Goal: Complete application form: Complete application form

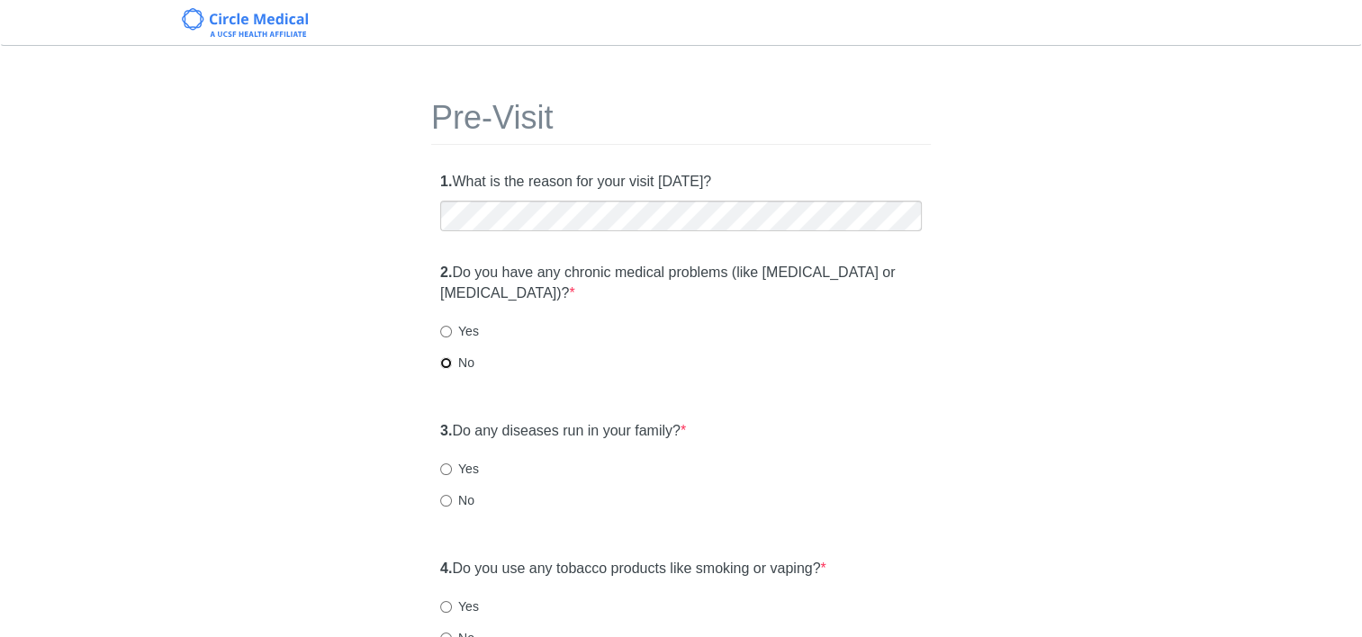
click at [445, 364] on input "No" at bounding box center [446, 363] width 12 height 12
radio input "true"
click at [448, 329] on input "Yes" at bounding box center [446, 332] width 12 height 12
radio input "true"
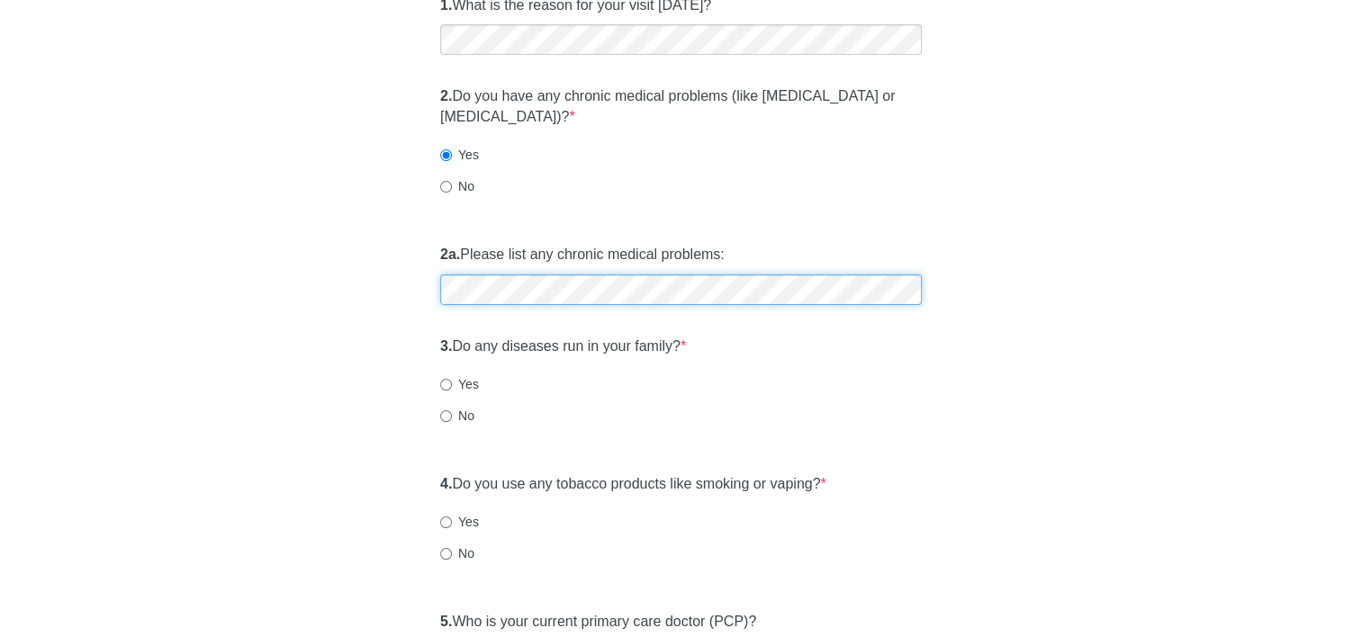
scroll to position [180, 0]
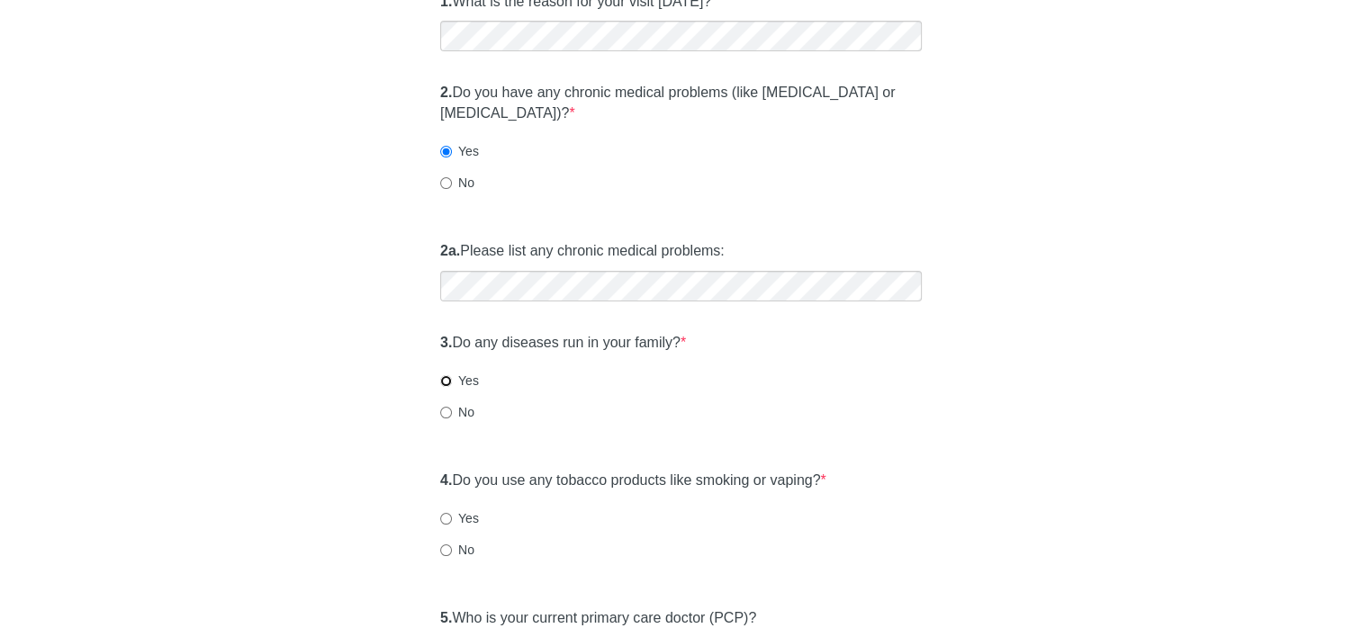
click at [446, 377] on input "Yes" at bounding box center [446, 381] width 12 height 12
radio input "true"
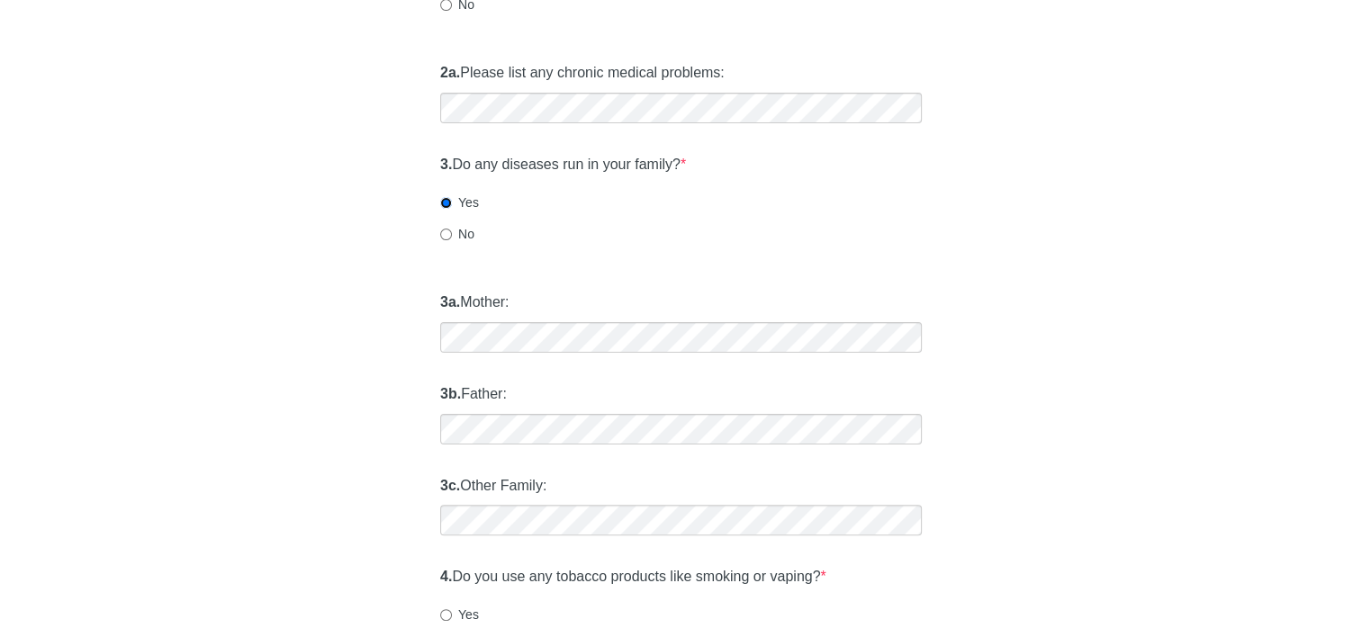
scroll to position [360, 0]
click at [911, 474] on div "3c. Other Family:" at bounding box center [681, 504] width 500 height 78
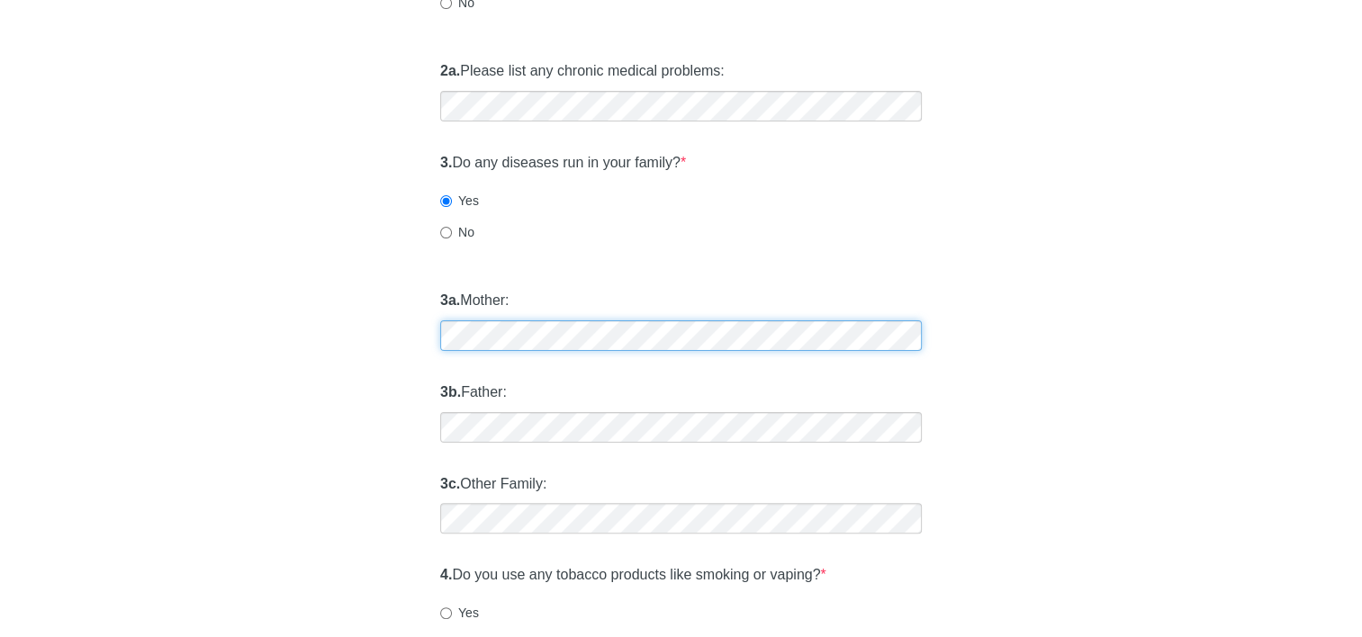
scroll to position [450, 0]
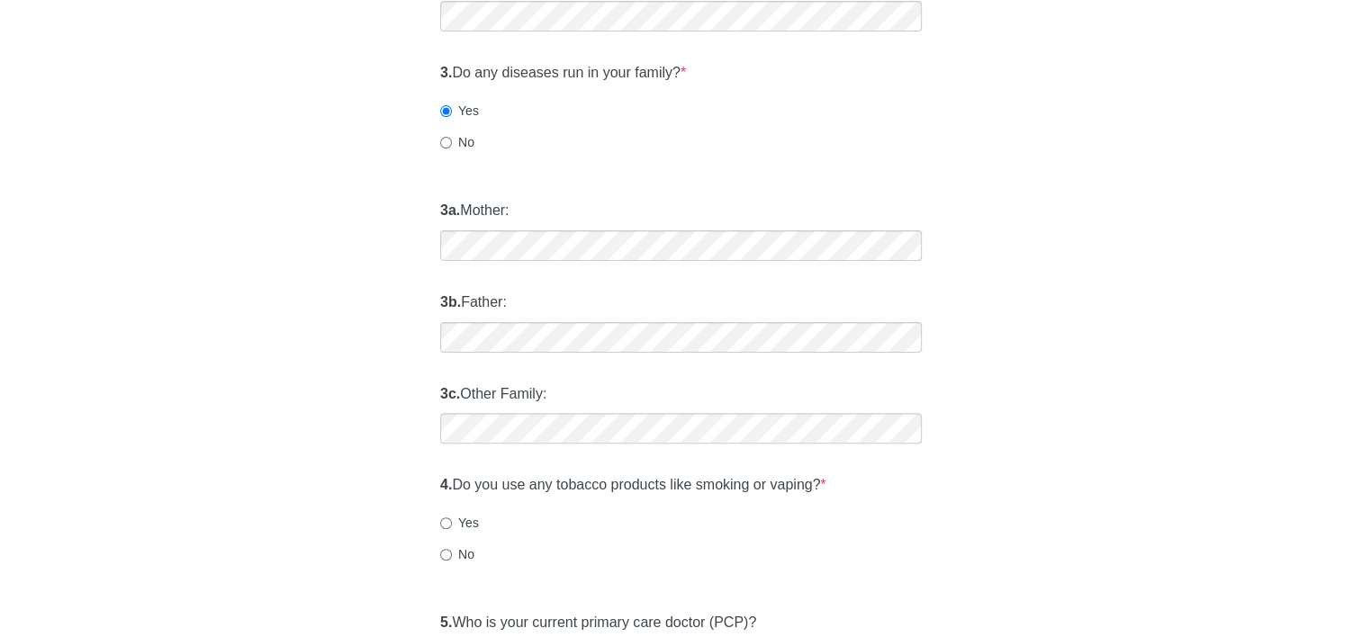
click at [443, 560] on label "No" at bounding box center [457, 554] width 34 height 18
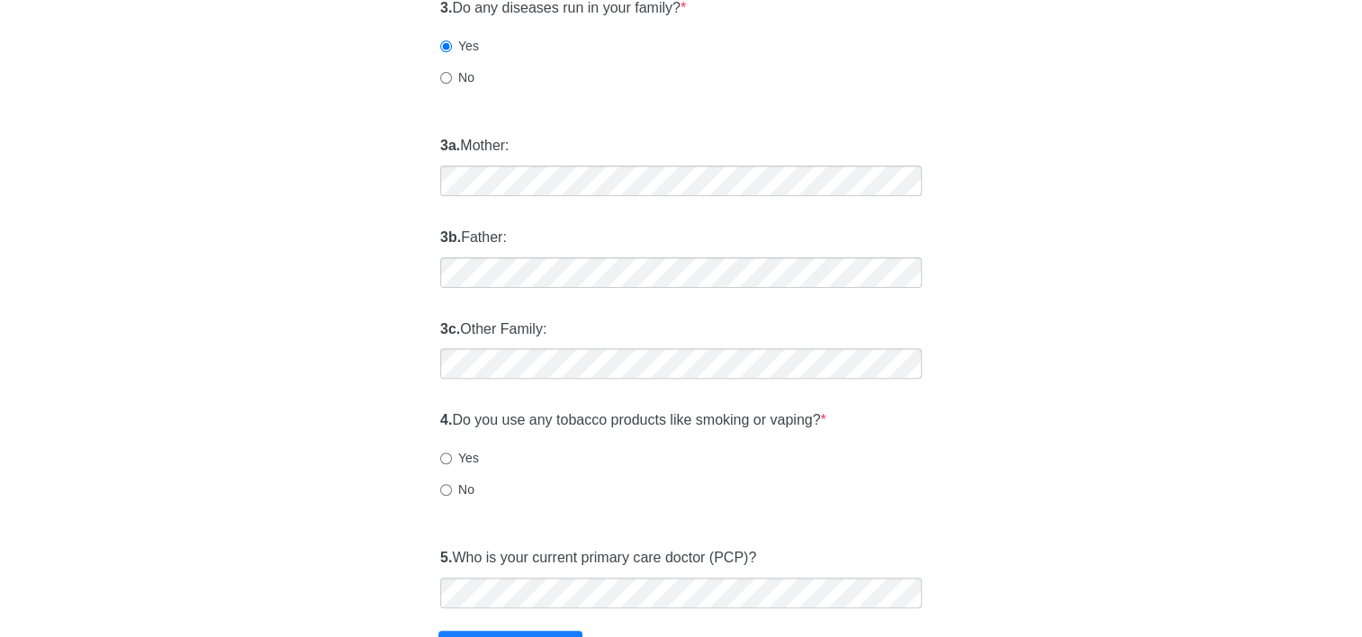
scroll to position [540, 0]
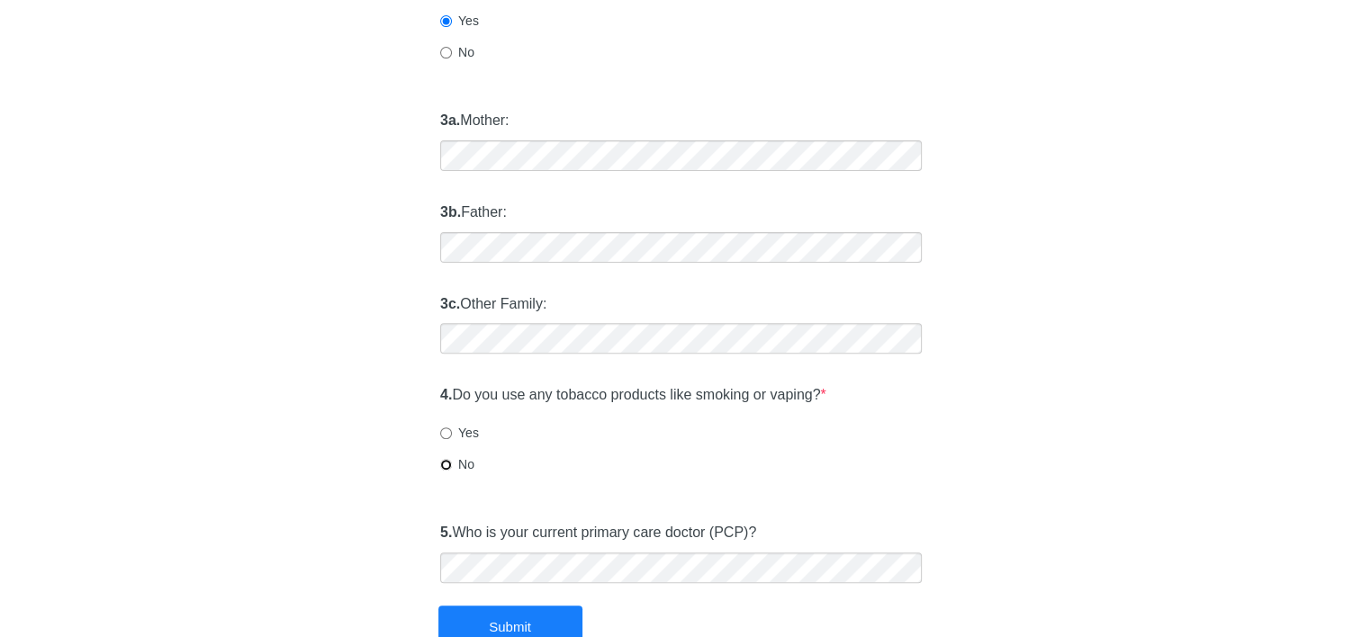
click at [444, 462] on input "No" at bounding box center [446, 465] width 12 height 12
radio input "true"
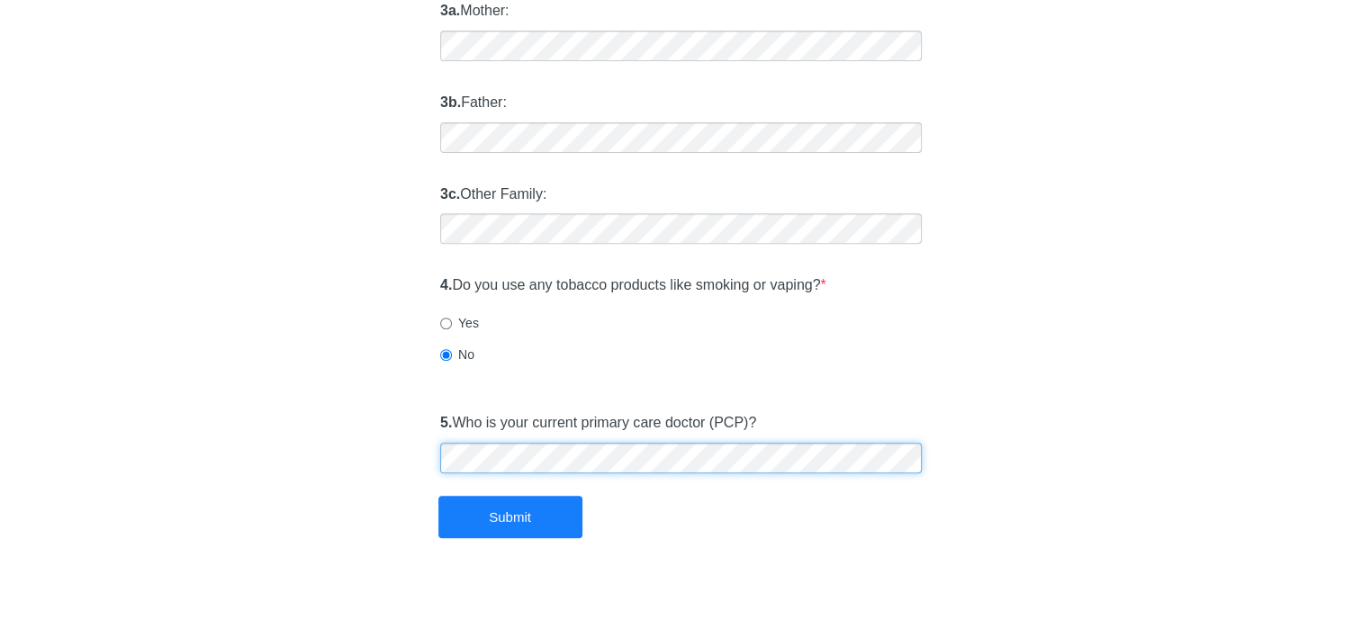
scroll to position [659, 0]
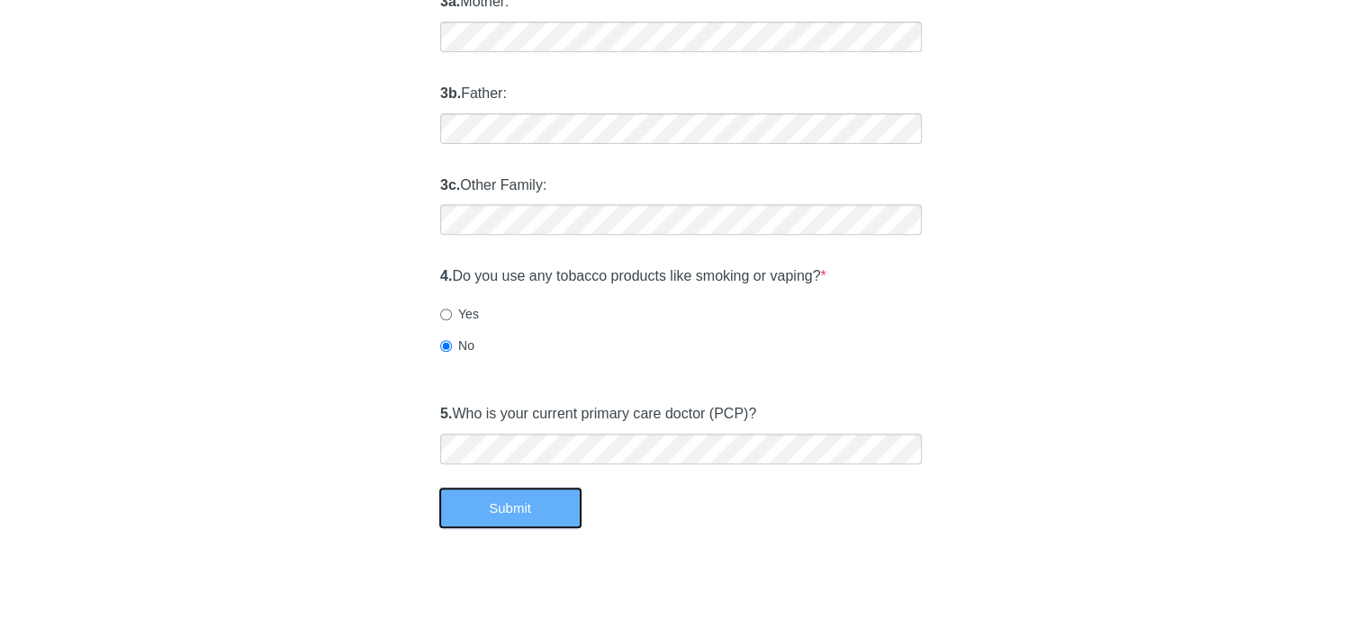
click at [491, 506] on button "Submit" at bounding box center [510, 508] width 144 height 42
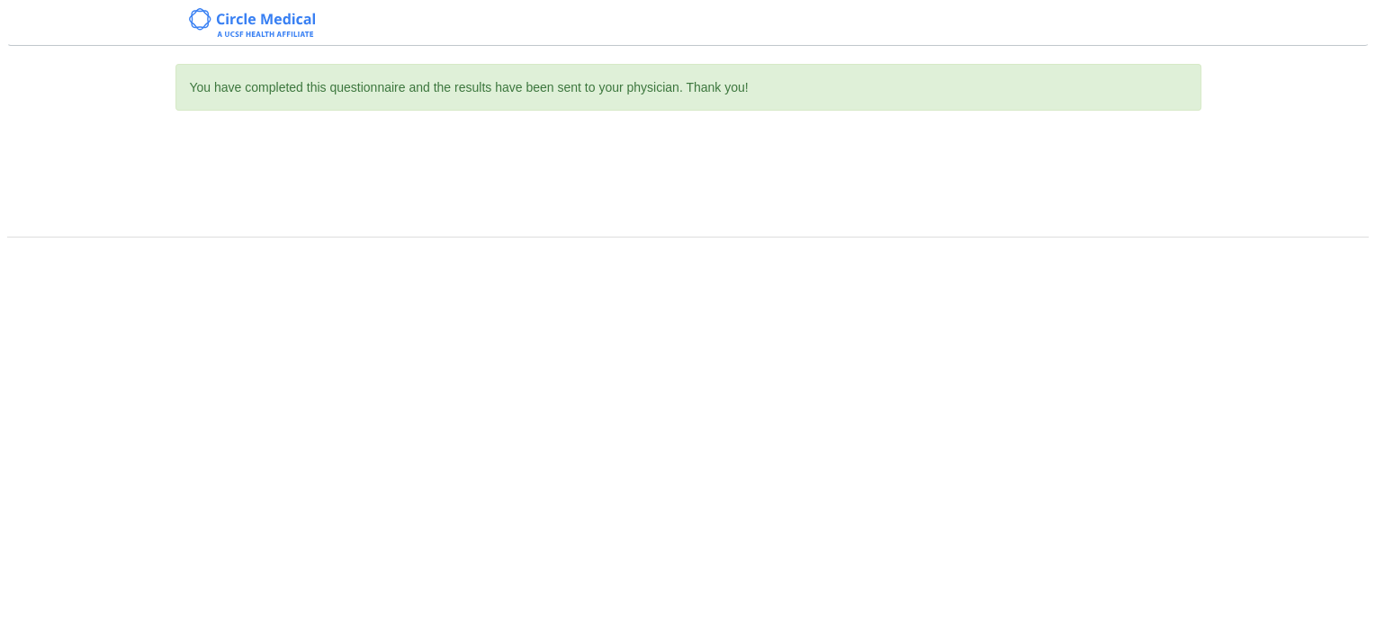
scroll to position [0, 0]
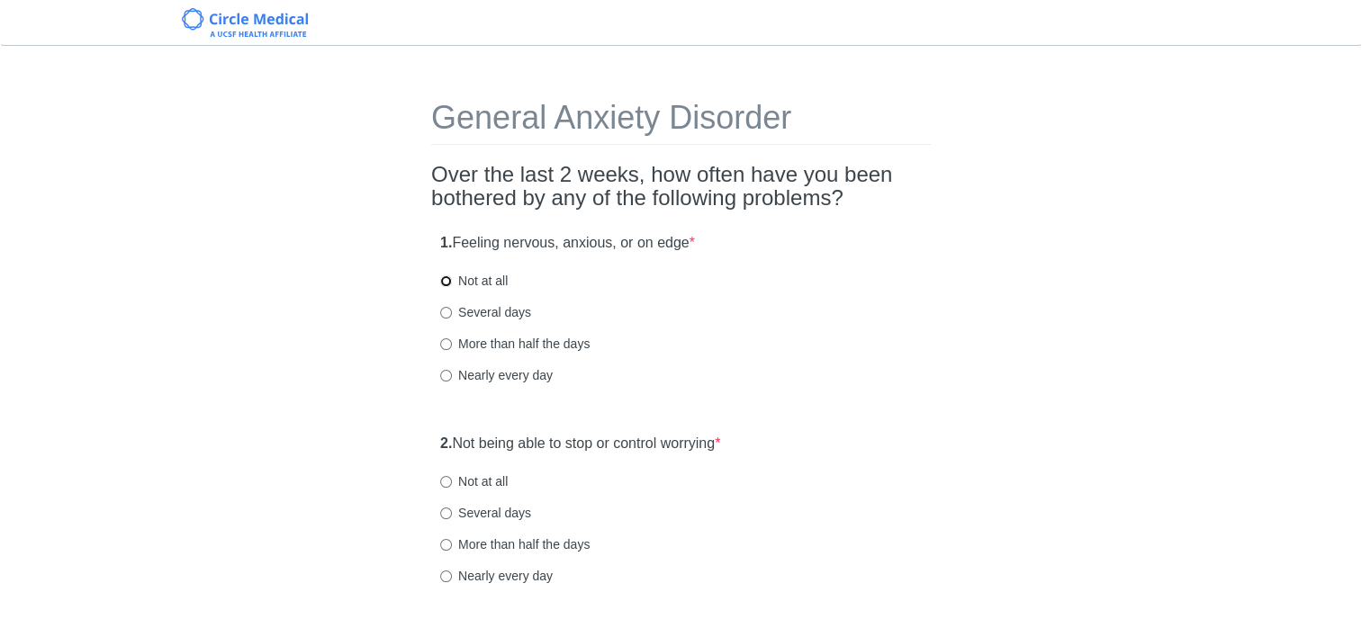
click at [441, 285] on input "Not at all" at bounding box center [446, 281] width 12 height 12
radio input "true"
click at [440, 485] on input "Not at all" at bounding box center [446, 482] width 12 height 12
radio input "true"
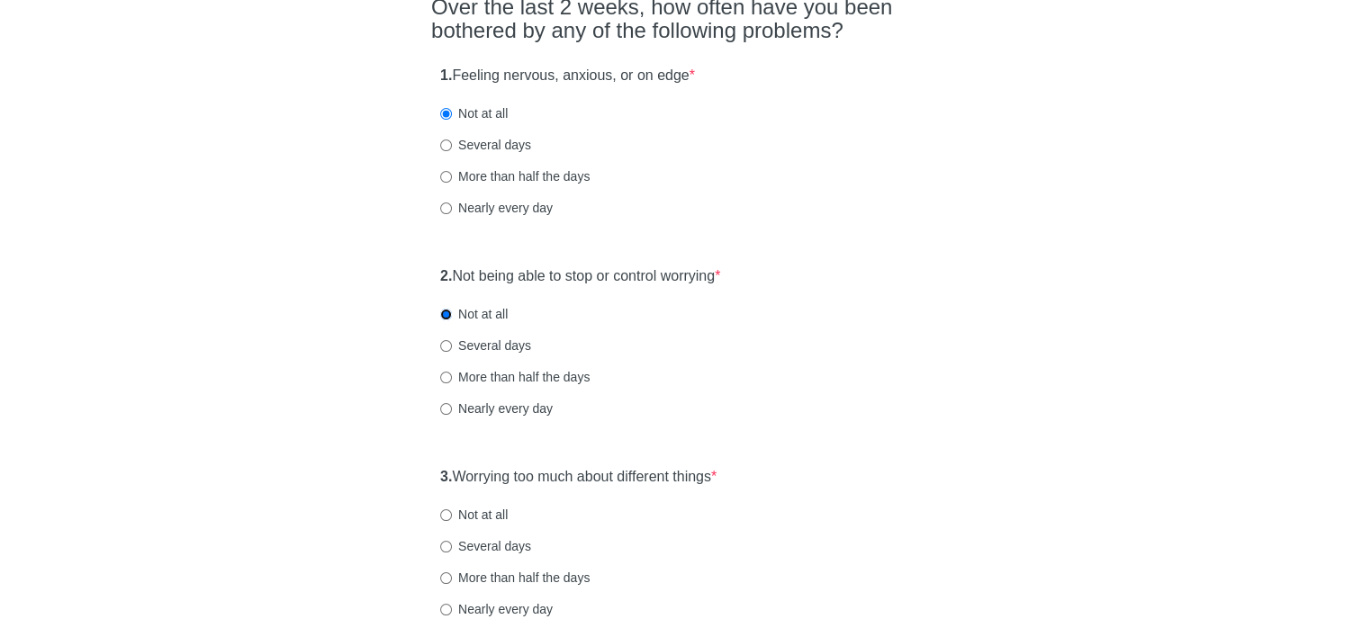
scroll to position [270, 0]
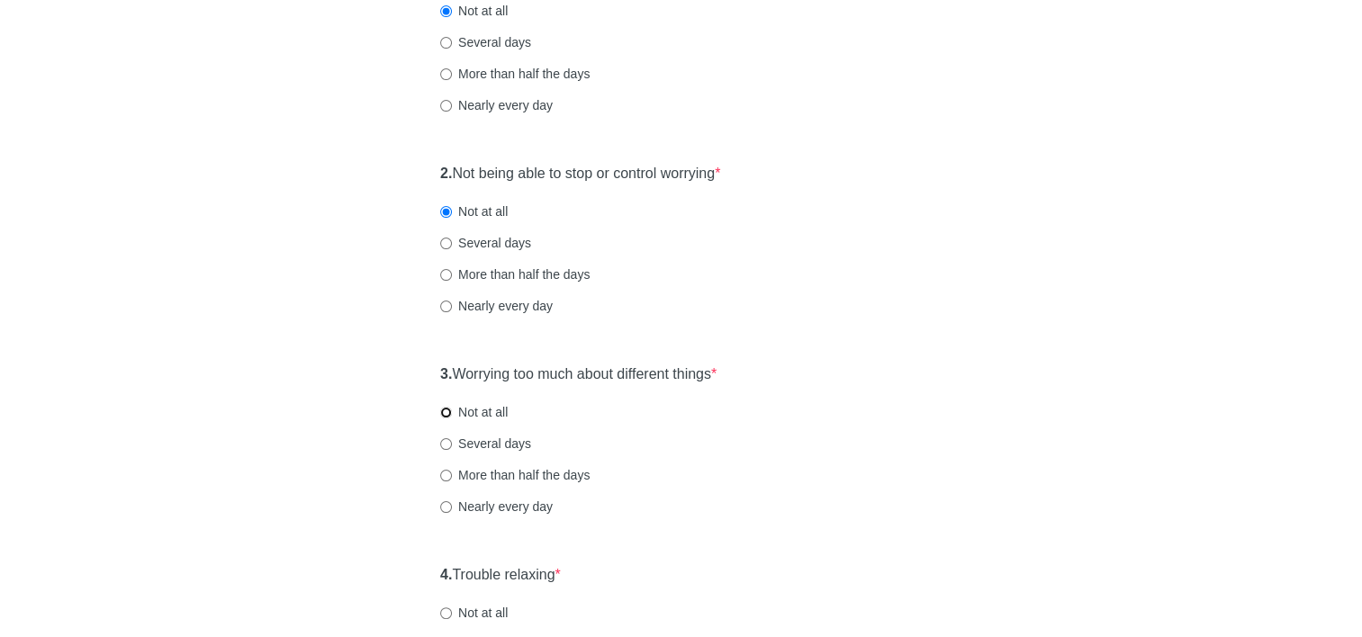
click at [443, 409] on input "Not at all" at bounding box center [446, 413] width 12 height 12
radio input "true"
click at [448, 617] on input "Not at all" at bounding box center [446, 614] width 12 height 12
radio input "true"
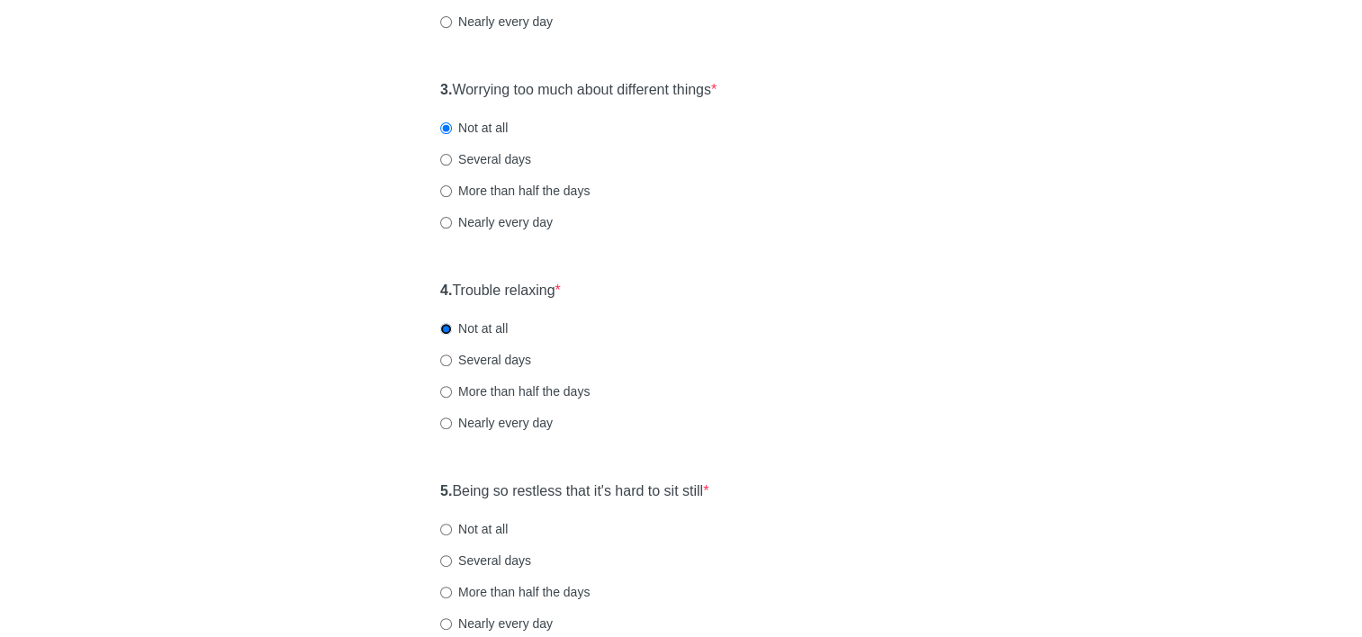
scroll to position [630, 0]
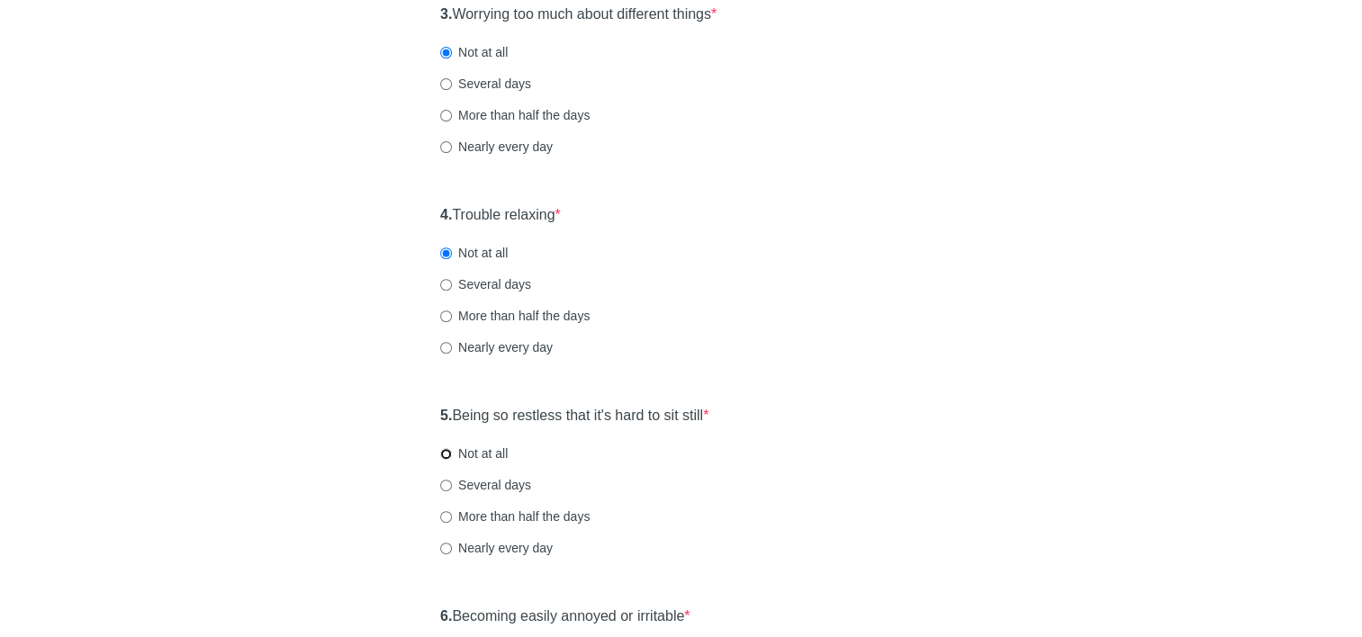
click at [446, 456] on input "Not at all" at bounding box center [446, 454] width 12 height 12
radio input "true"
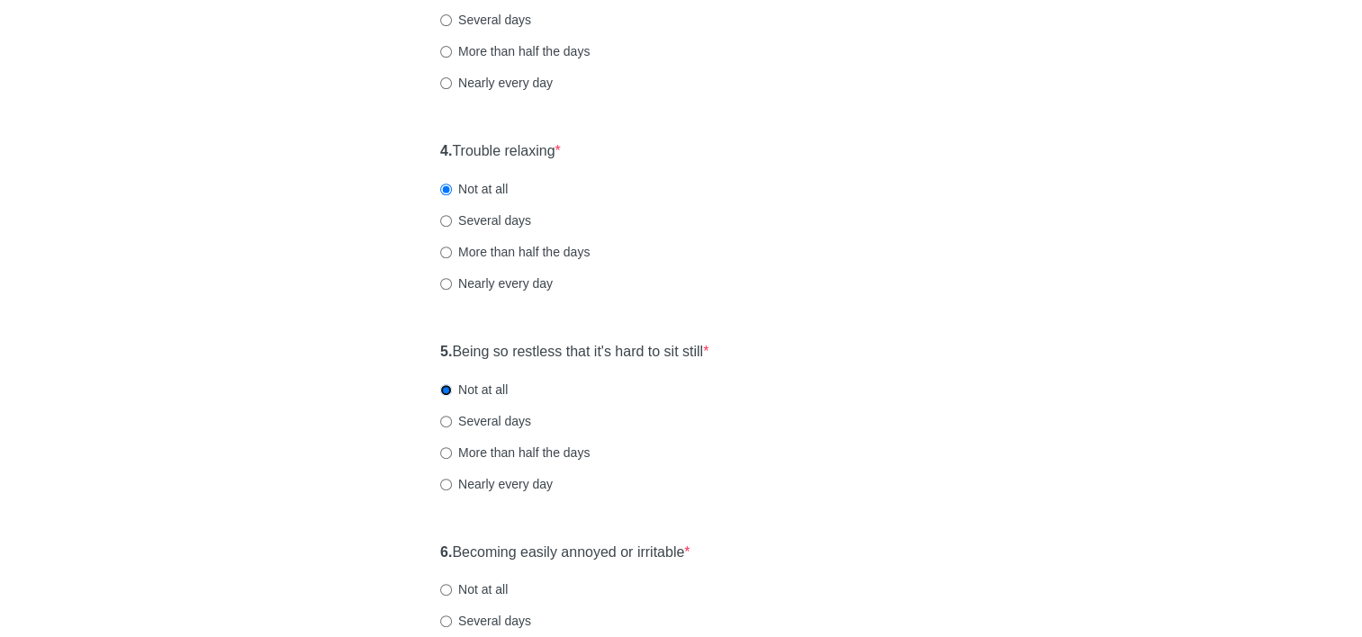
scroll to position [810, 0]
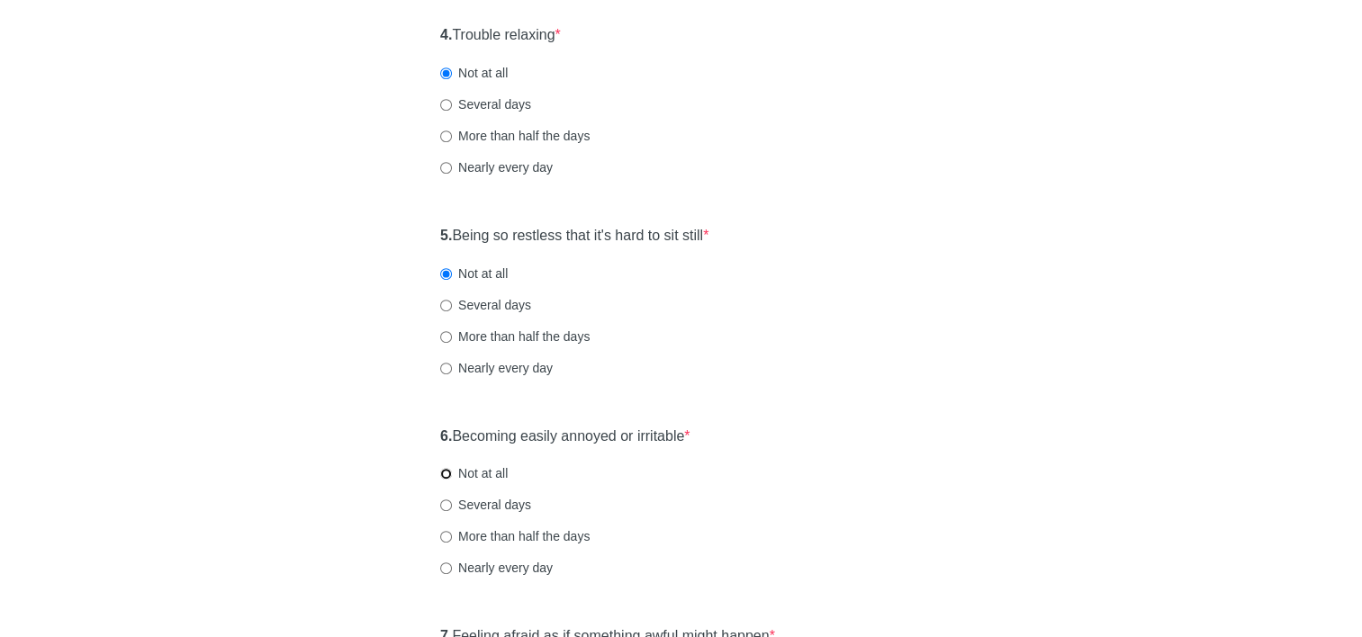
click at [449, 471] on input "Not at all" at bounding box center [446, 474] width 12 height 12
radio input "true"
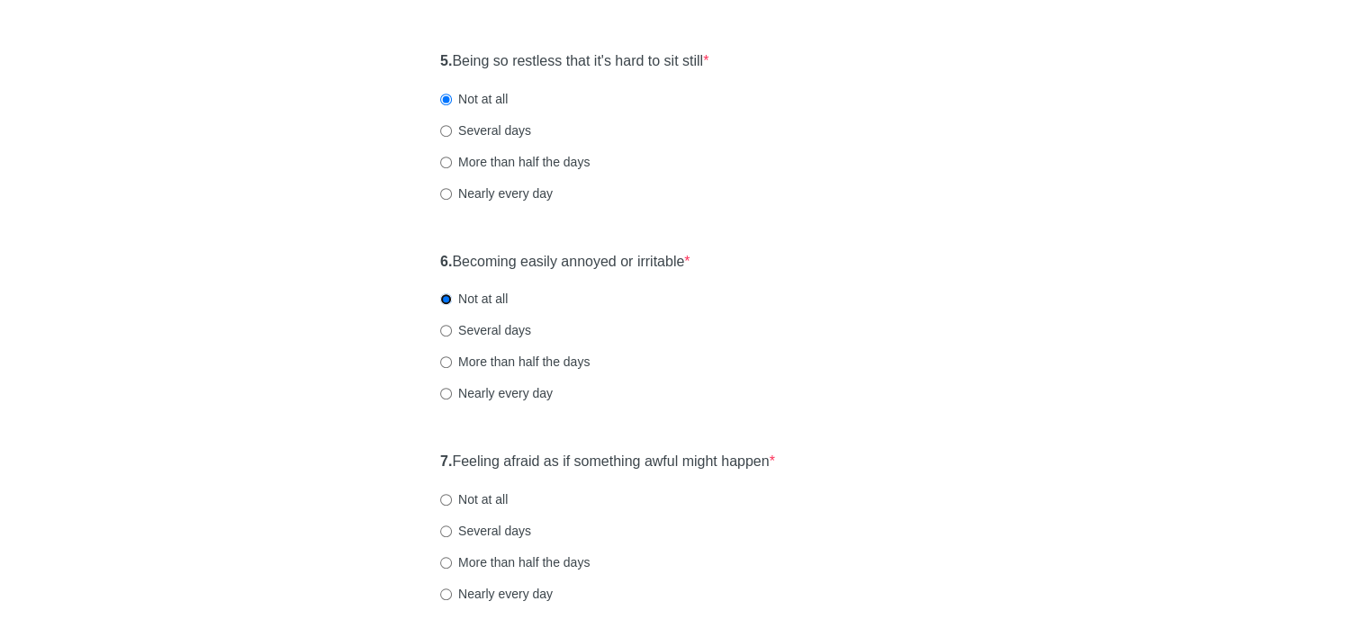
scroll to position [1080, 0]
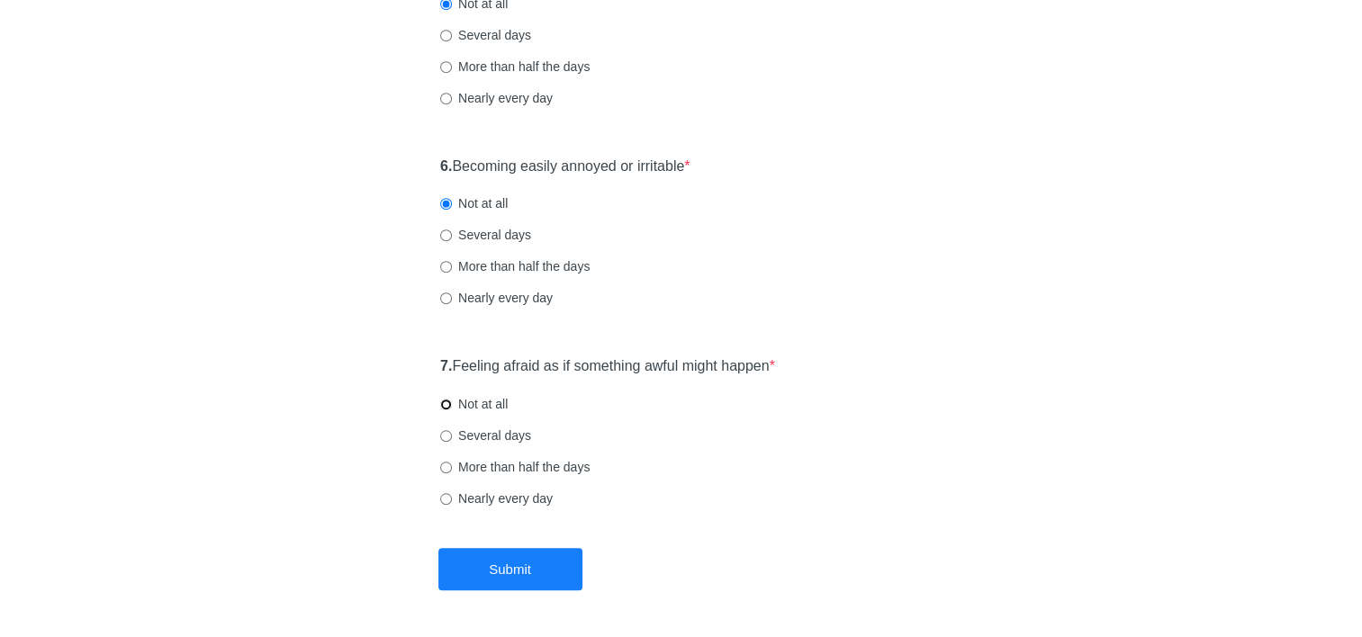
click at [444, 408] on input "Not at all" at bounding box center [446, 405] width 12 height 12
radio input "true"
click at [476, 572] on button "Submit" at bounding box center [510, 569] width 144 height 42
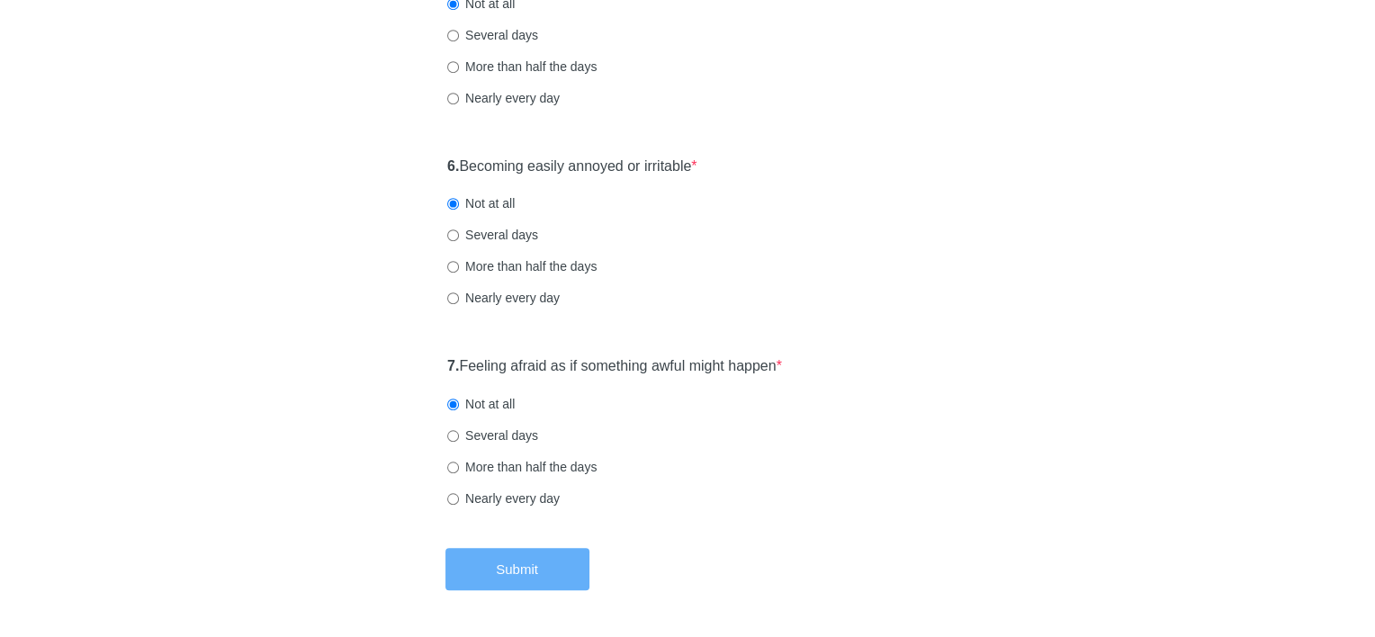
scroll to position [0, 0]
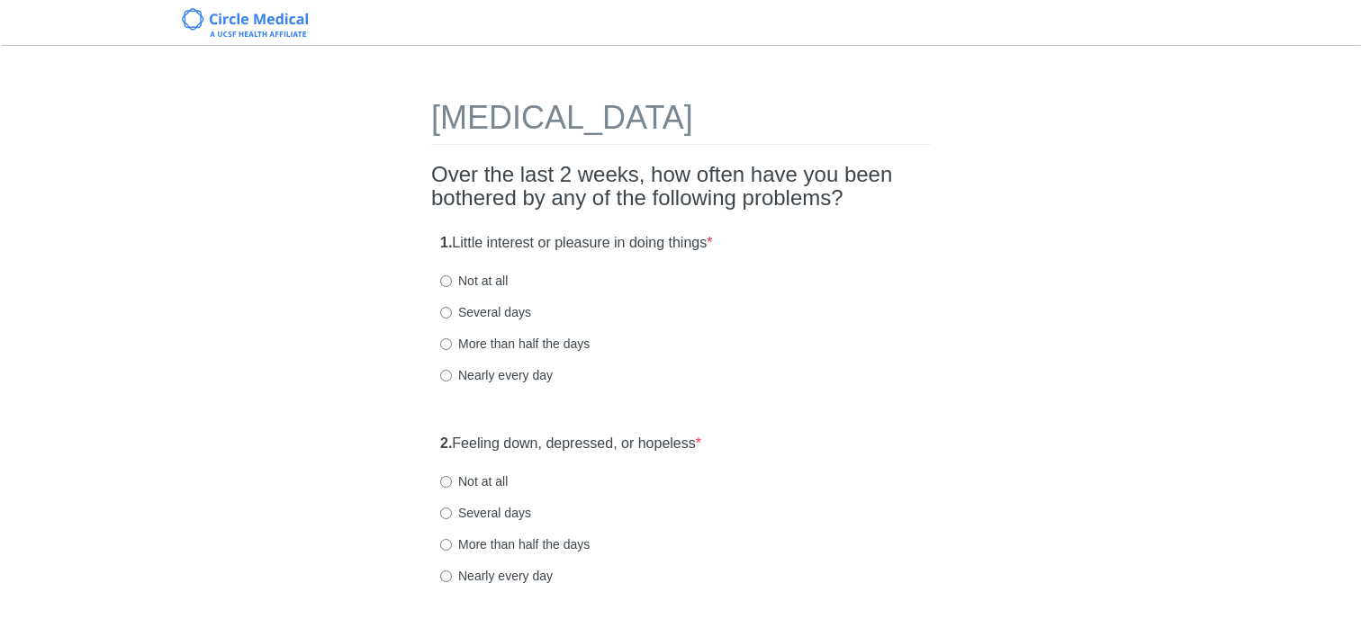
click at [451, 281] on input "Not at all" at bounding box center [446, 281] width 12 height 12
radio input "true"
click at [448, 479] on input "Not at all" at bounding box center [446, 482] width 12 height 12
radio input "true"
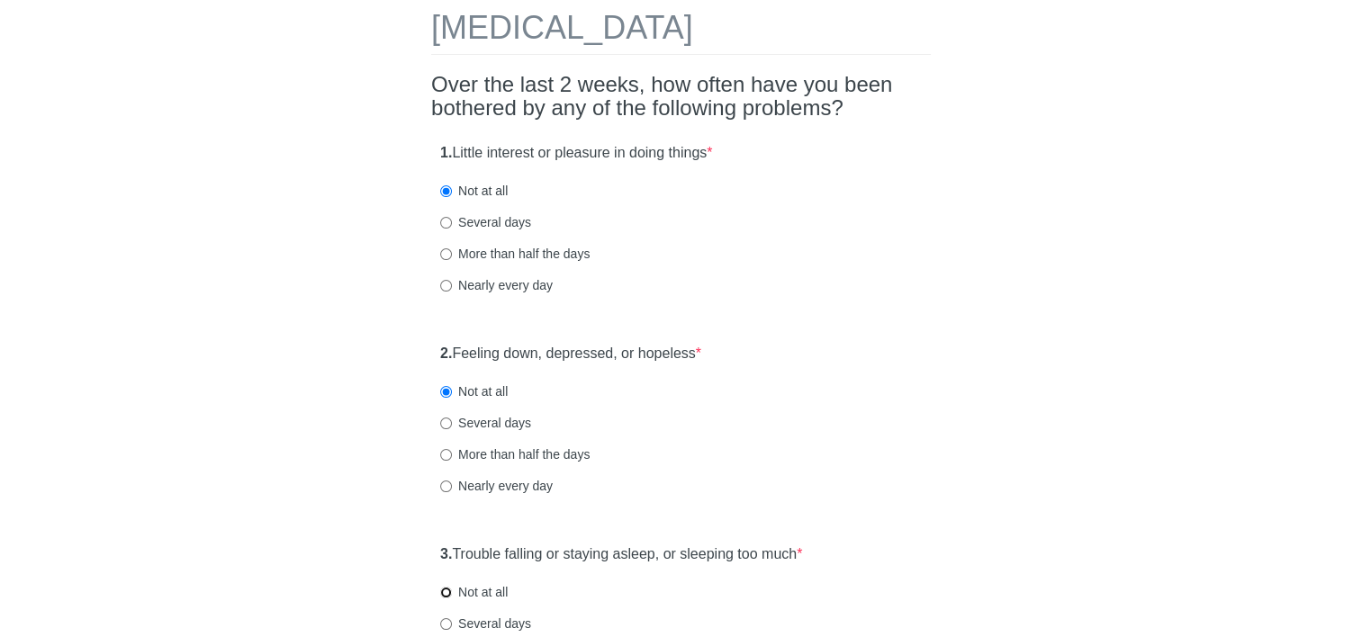
click at [440, 596] on input "Not at all" at bounding box center [446, 593] width 12 height 12
radio input "true"
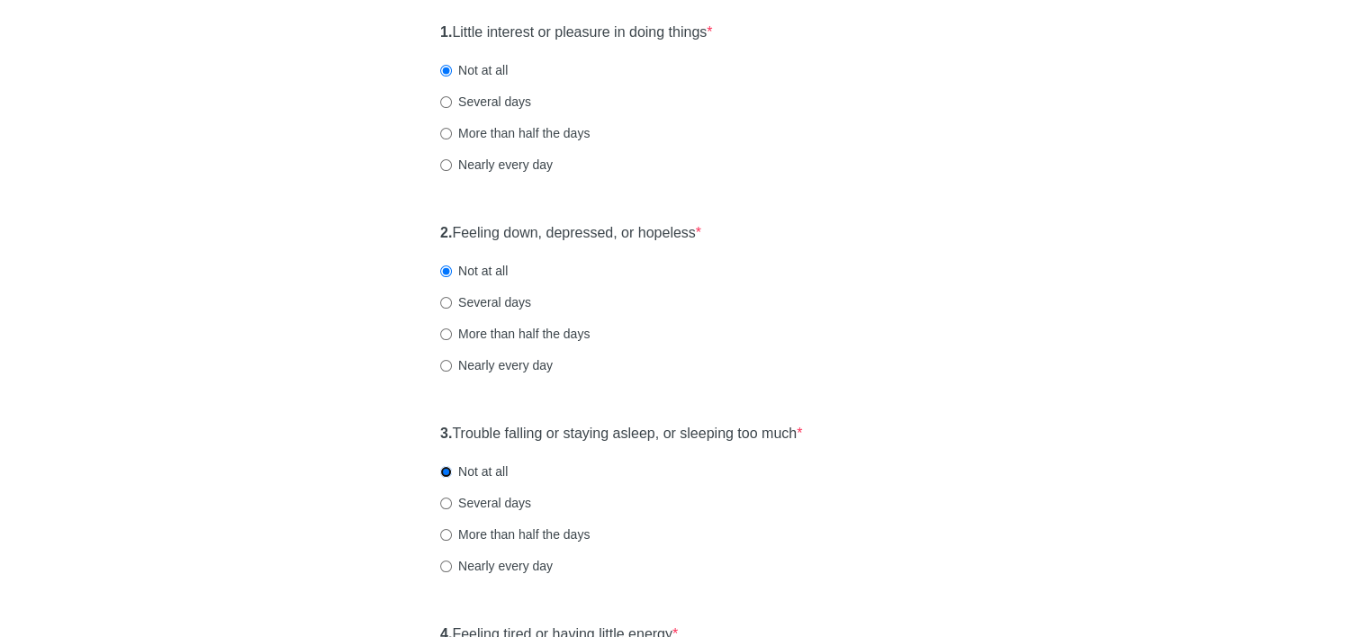
scroll to position [360, 0]
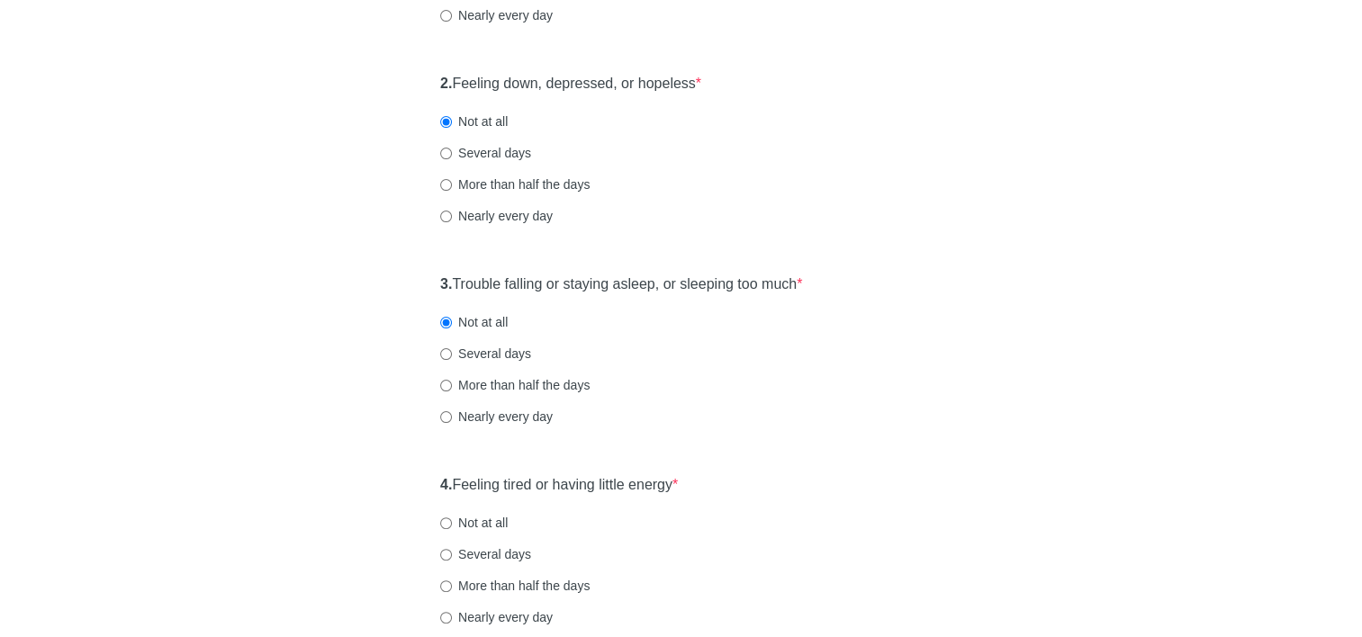
click at [452, 518] on label "Not at all" at bounding box center [474, 523] width 68 height 18
click at [452, 518] on input "Not at all" at bounding box center [446, 524] width 12 height 12
radio input "true"
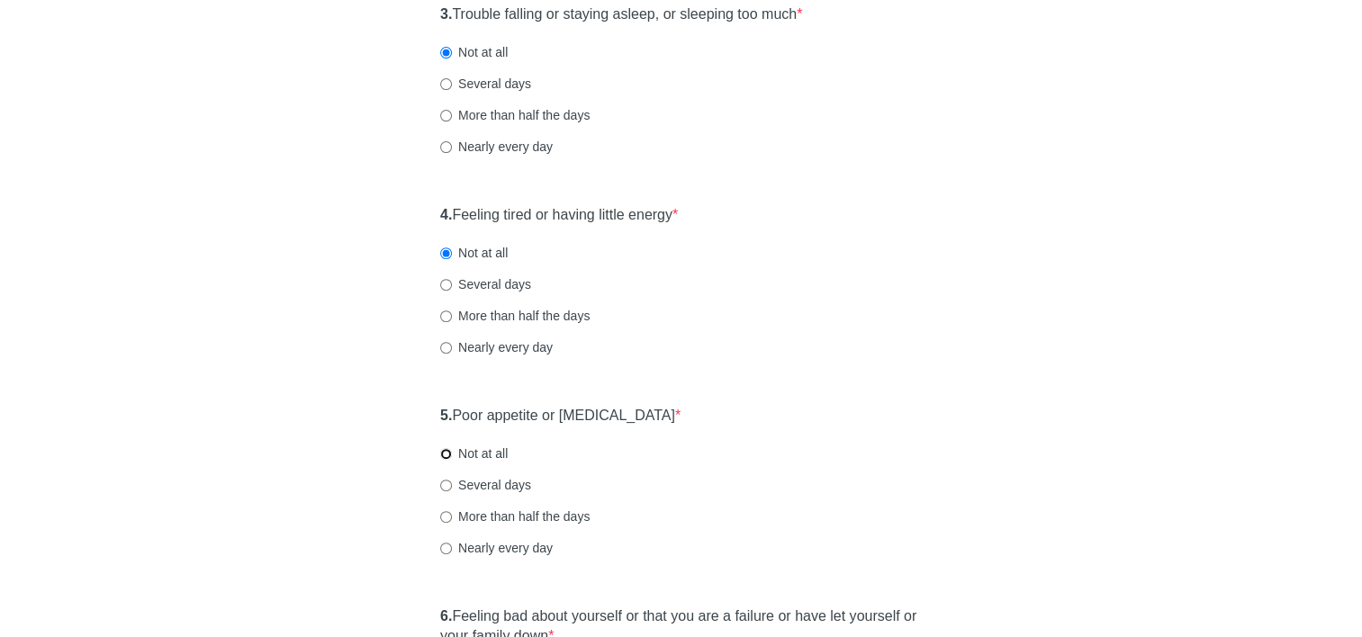
click at [450, 458] on input "Not at all" at bounding box center [446, 454] width 12 height 12
radio input "true"
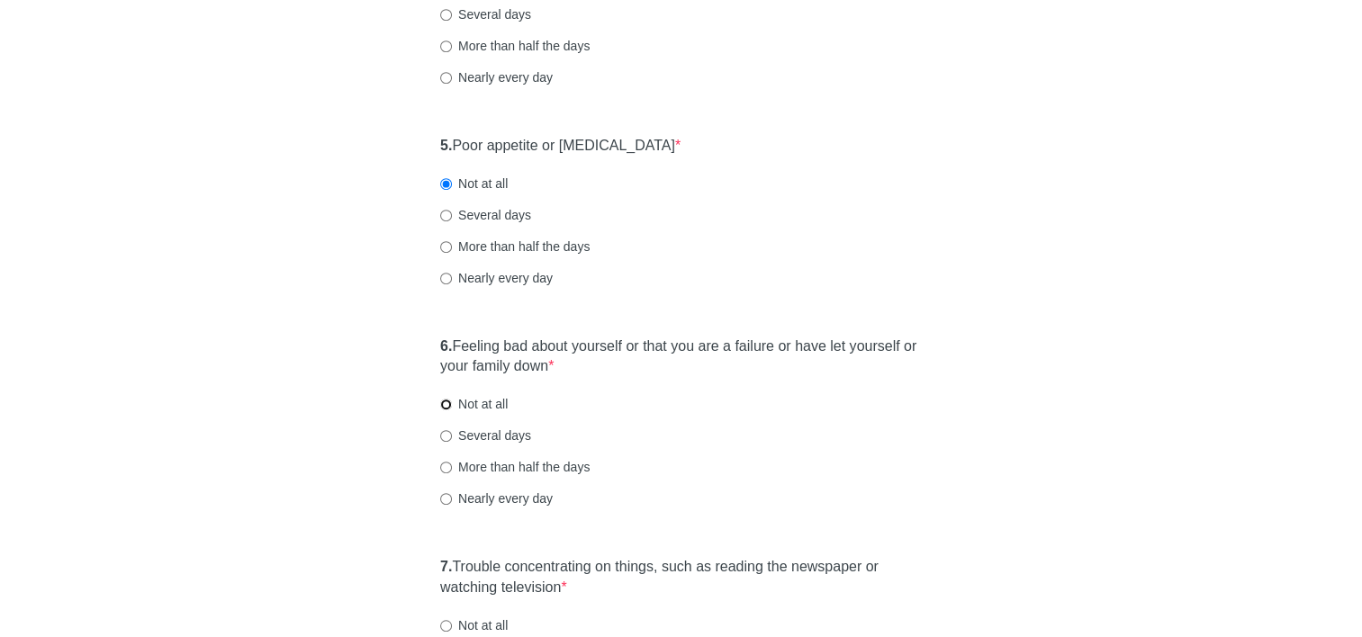
click at [450, 401] on input "Not at all" at bounding box center [446, 405] width 12 height 12
radio input "true"
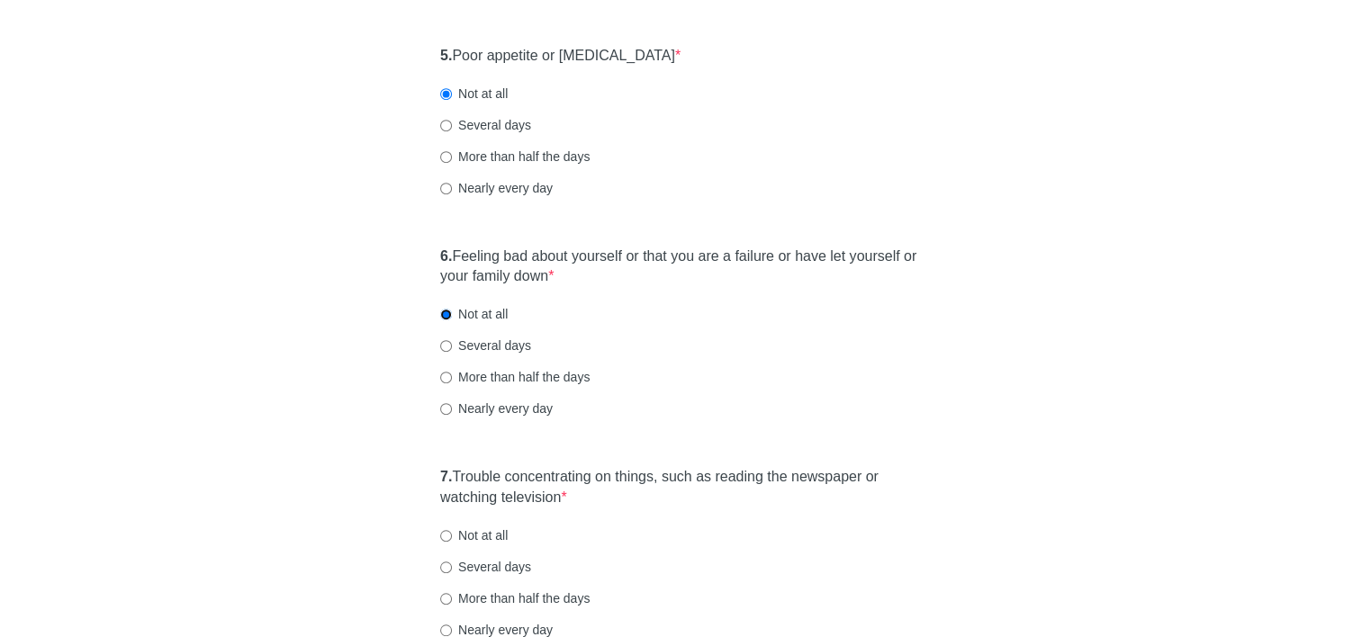
scroll to position [1170, 0]
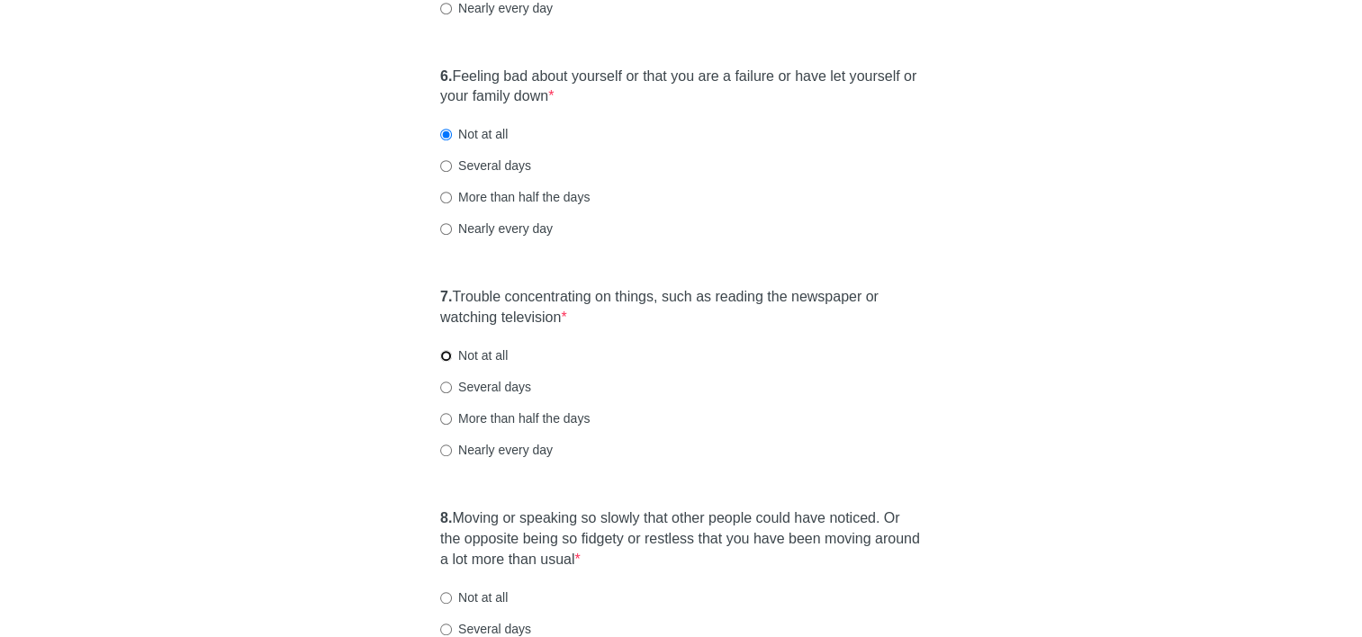
click at [446, 356] on input "Not at all" at bounding box center [446, 356] width 12 height 12
radio input "true"
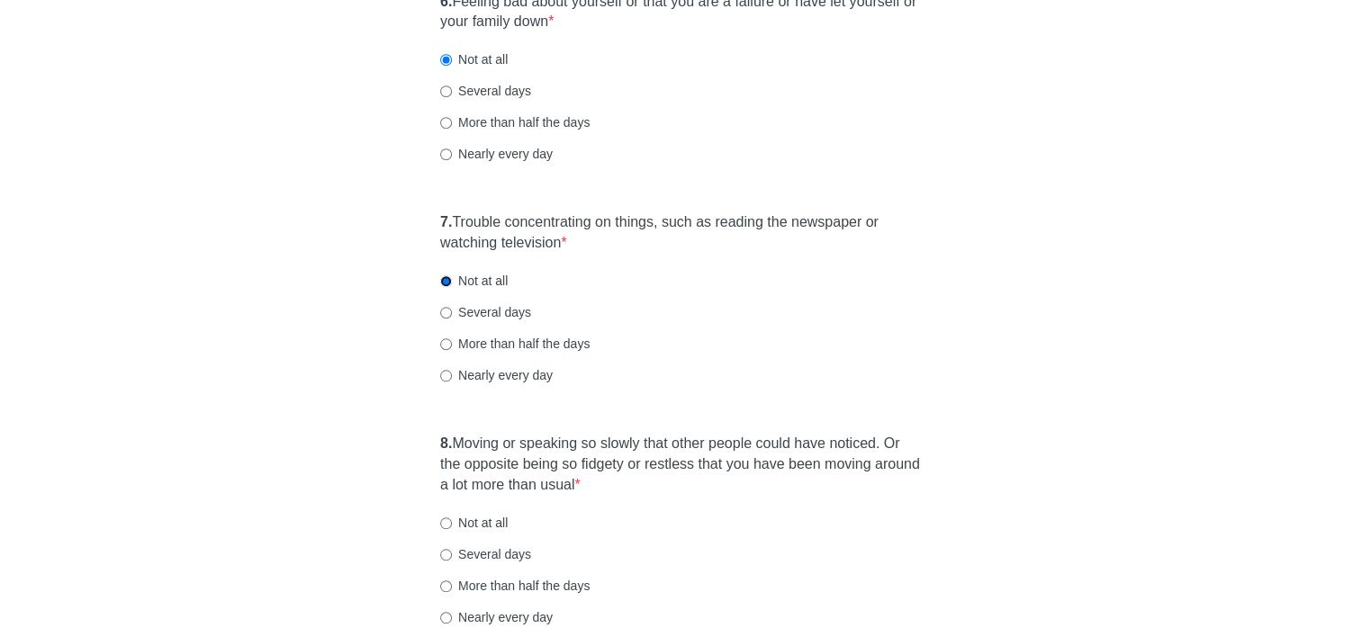
scroll to position [1350, 0]
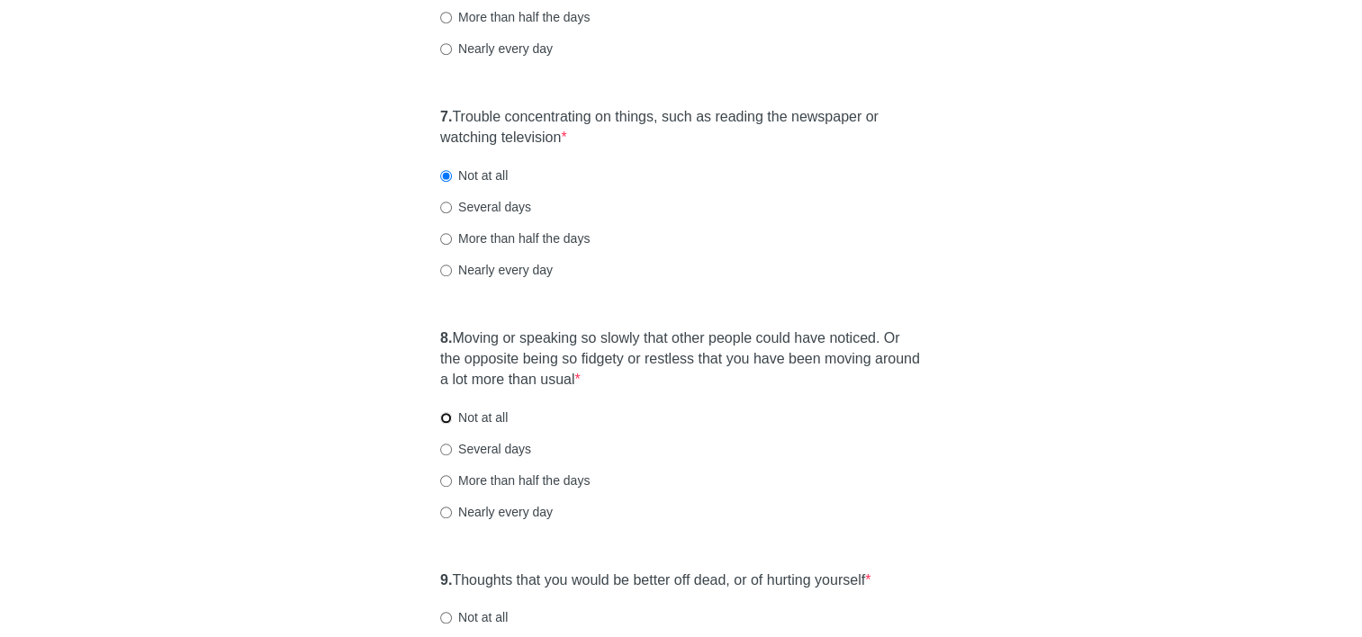
click at [440, 416] on input "Not at all" at bounding box center [446, 418] width 12 height 12
radio input "true"
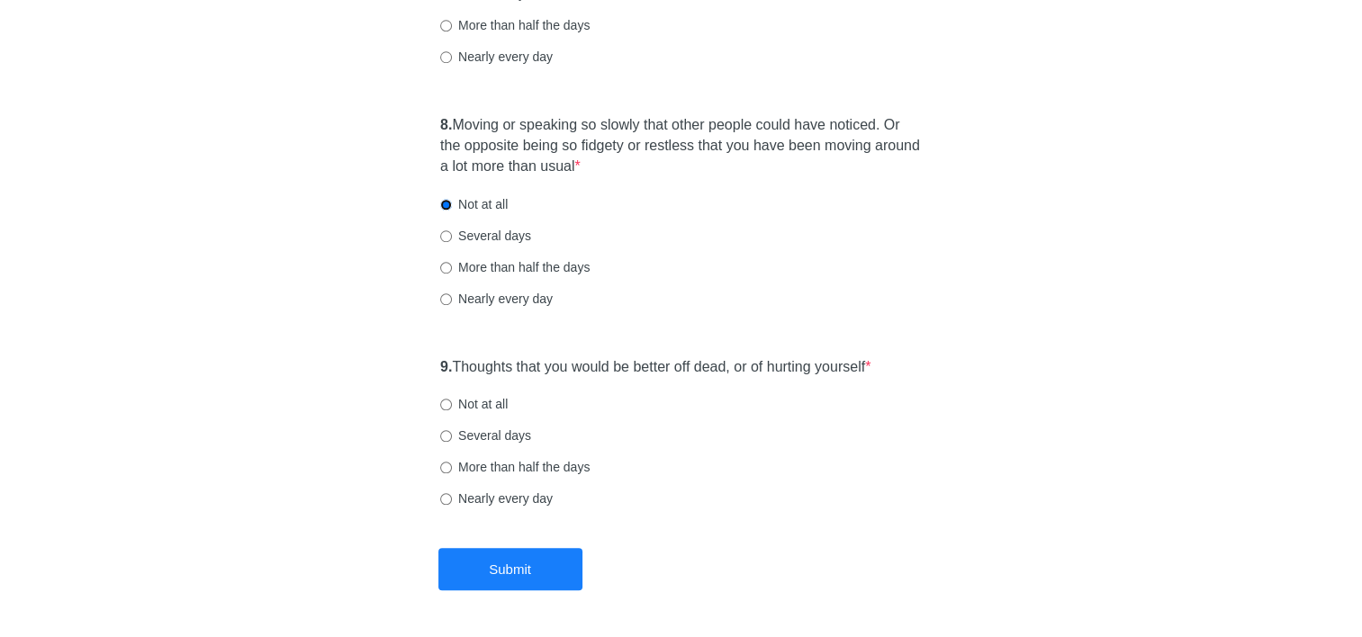
scroll to position [1620, 0]
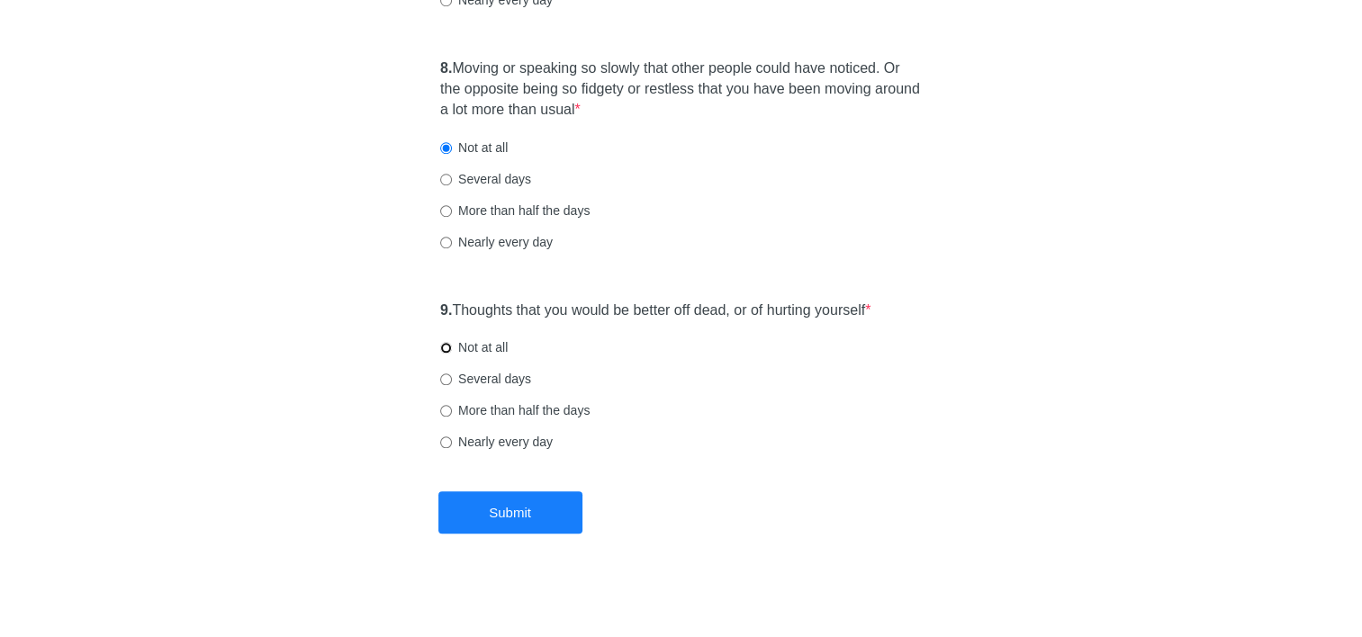
click at [451, 351] on input "Not at all" at bounding box center [446, 348] width 12 height 12
radio input "true"
click at [478, 517] on button "Submit" at bounding box center [510, 512] width 144 height 42
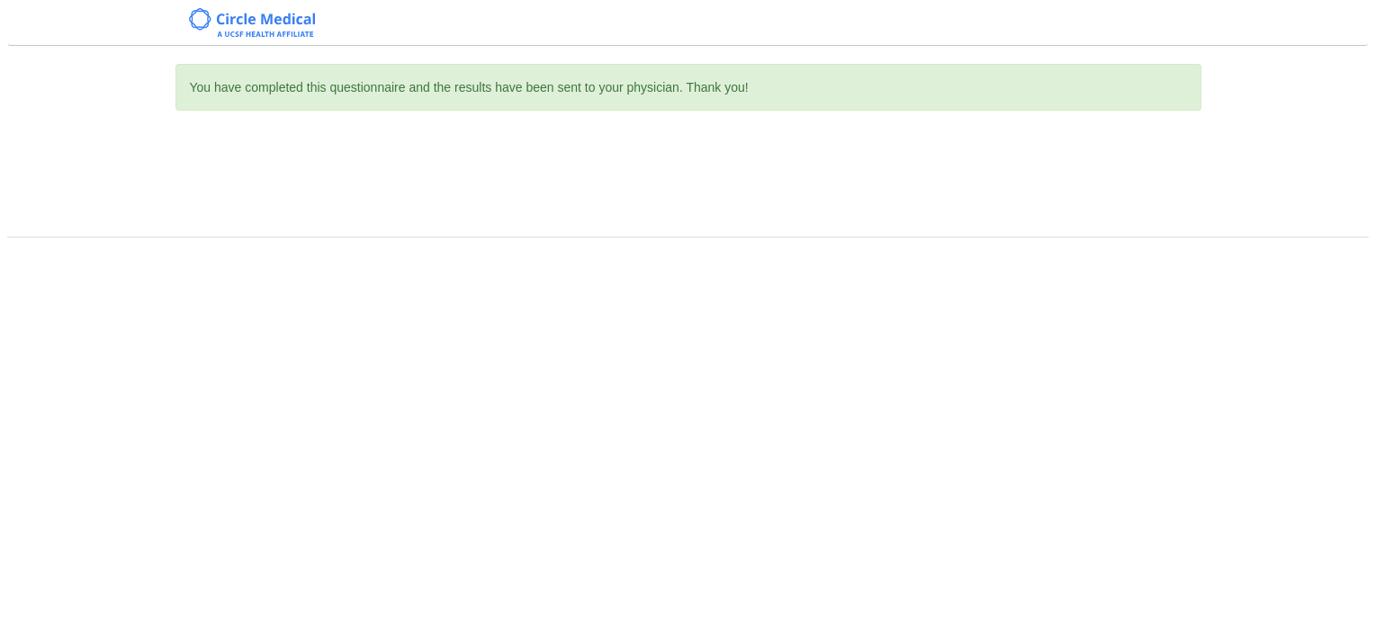
scroll to position [0, 0]
